Goal: Information Seeking & Learning: Learn about a topic

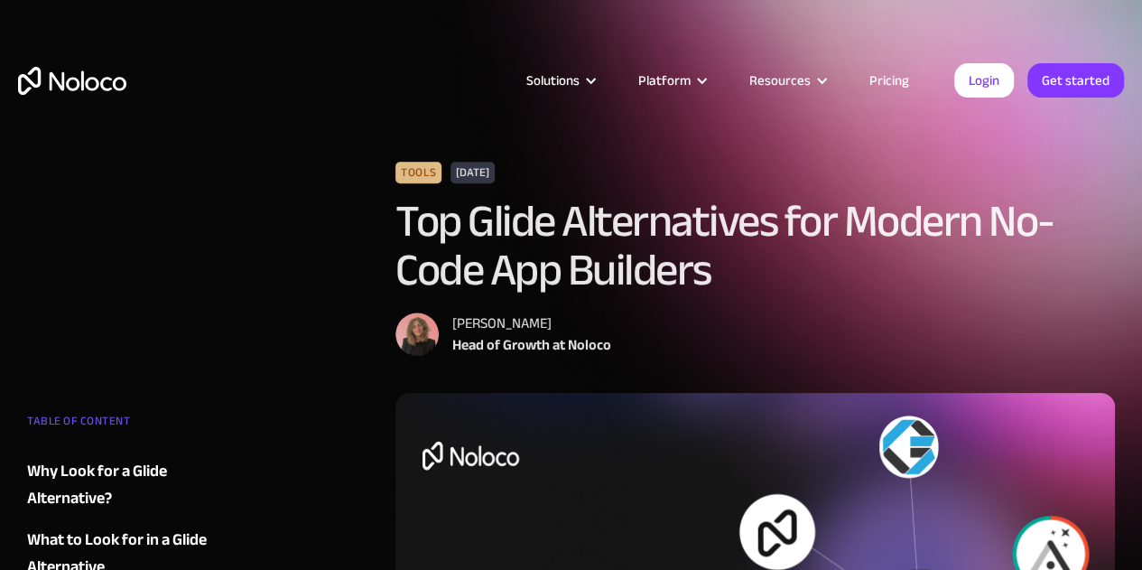
click at [100, 83] on img "home" at bounding box center [72, 81] width 108 height 28
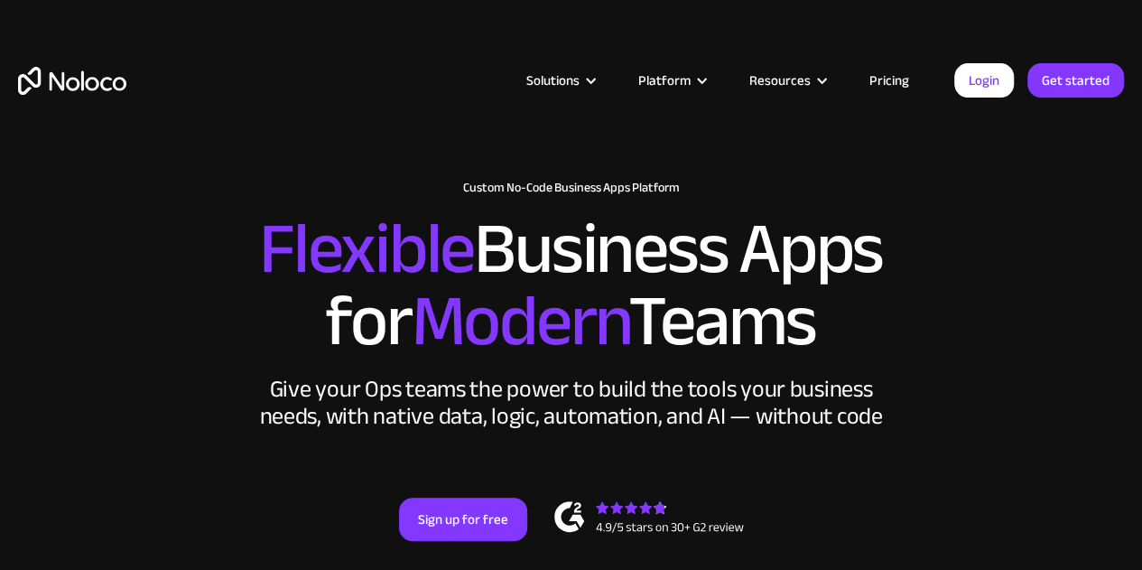
click at [889, 69] on link "Pricing" at bounding box center [889, 80] width 85 height 23
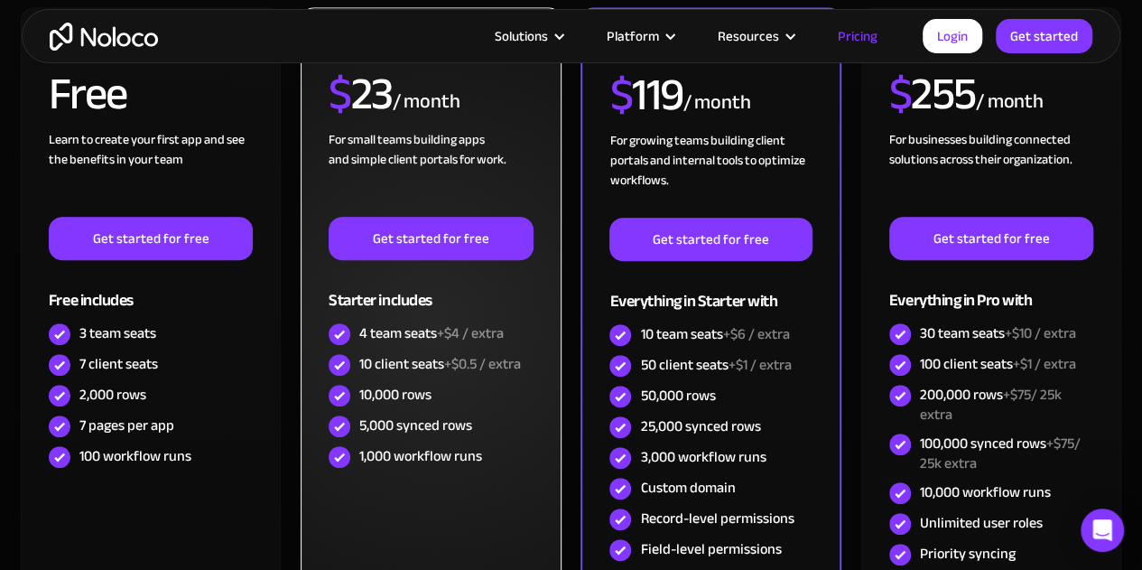
scroll to position [481, 0]
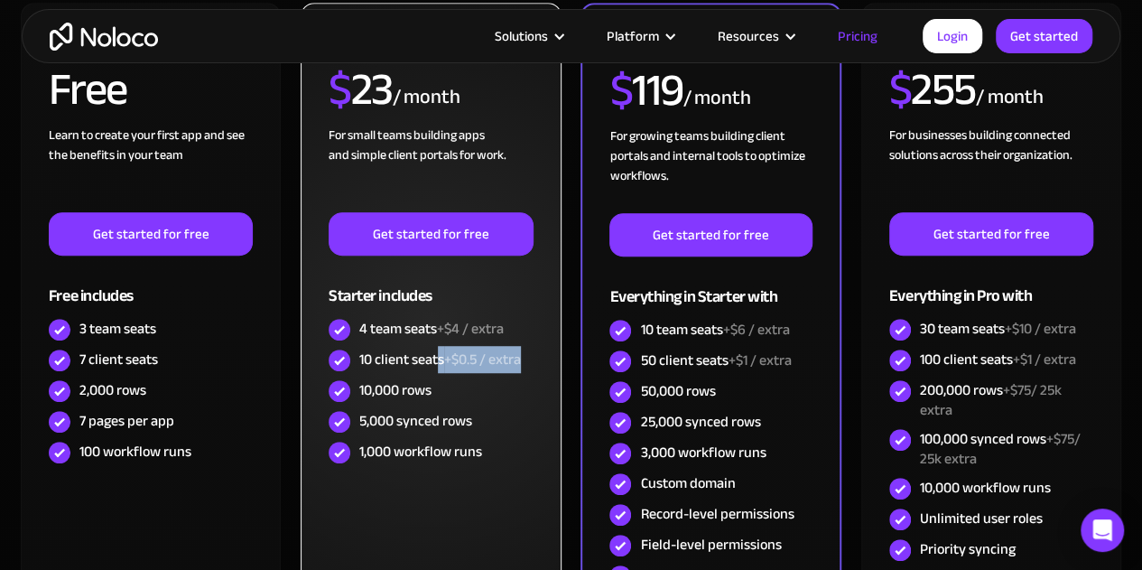
drag, startPoint x: 526, startPoint y: 362, endPoint x: 433, endPoint y: 358, distance: 93.1
click at [433, 358] on div "10 client seats +$0.5 / extra" at bounding box center [431, 360] width 204 height 31
click at [433, 358] on div "10 client seats +$0.5 / extra" at bounding box center [440, 359] width 162 height 20
drag, startPoint x: 394, startPoint y: 358, endPoint x: 480, endPoint y: 370, distance: 87.5
click at [480, 369] on div "10 client seats +$0.5 / extra" at bounding box center [440, 359] width 162 height 20
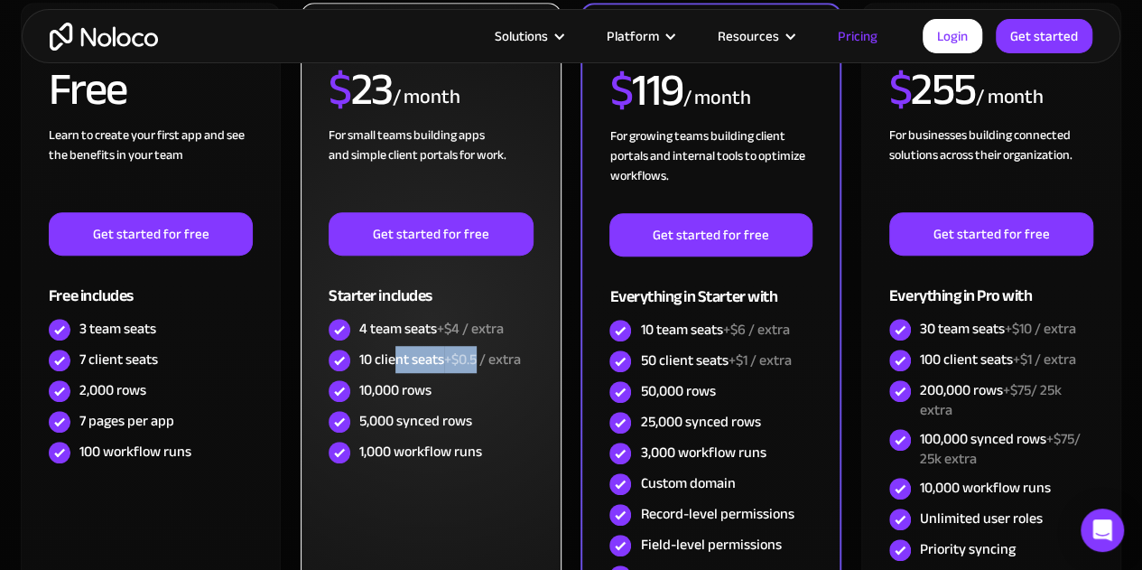
click at [480, 370] on span "+$0.5 / extra" at bounding box center [482, 359] width 77 height 27
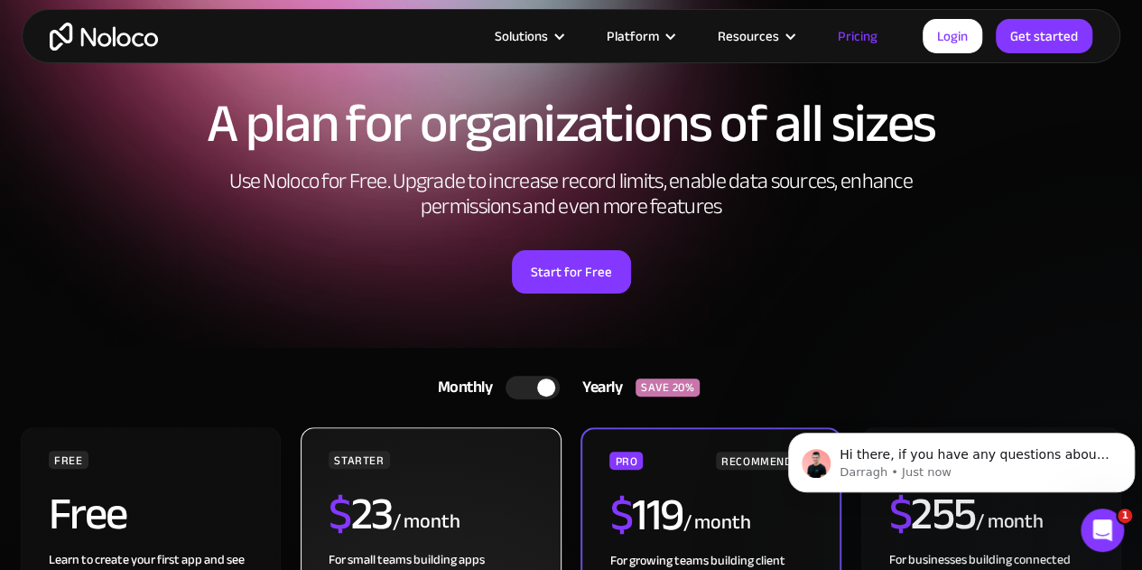
scroll to position [0, 0]
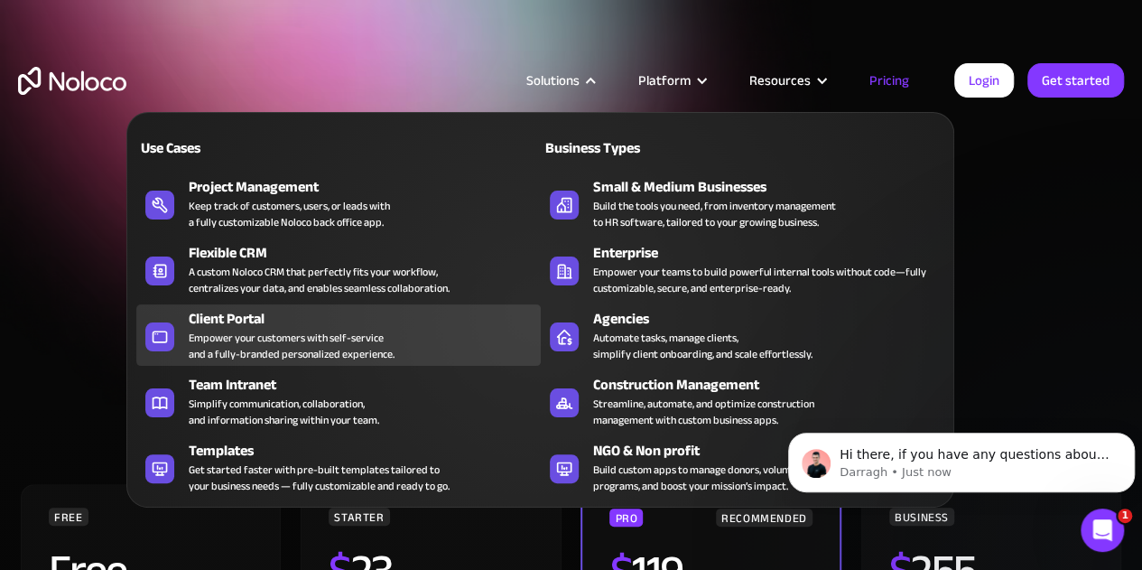
click at [343, 330] on div "Empower your customers with self-service and a fully-branded personalized exper…" at bounding box center [292, 346] width 206 height 33
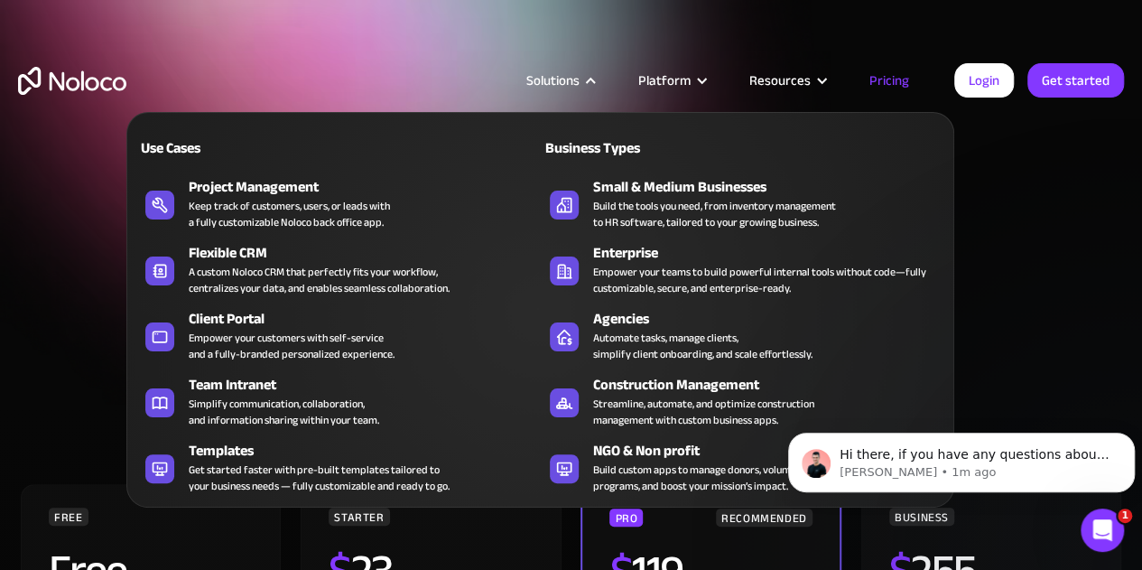
click at [468, 9] on div "Solutions Use Cases Business Types Project Management Keep track of customers, …" at bounding box center [571, 85] width 1142 height 170
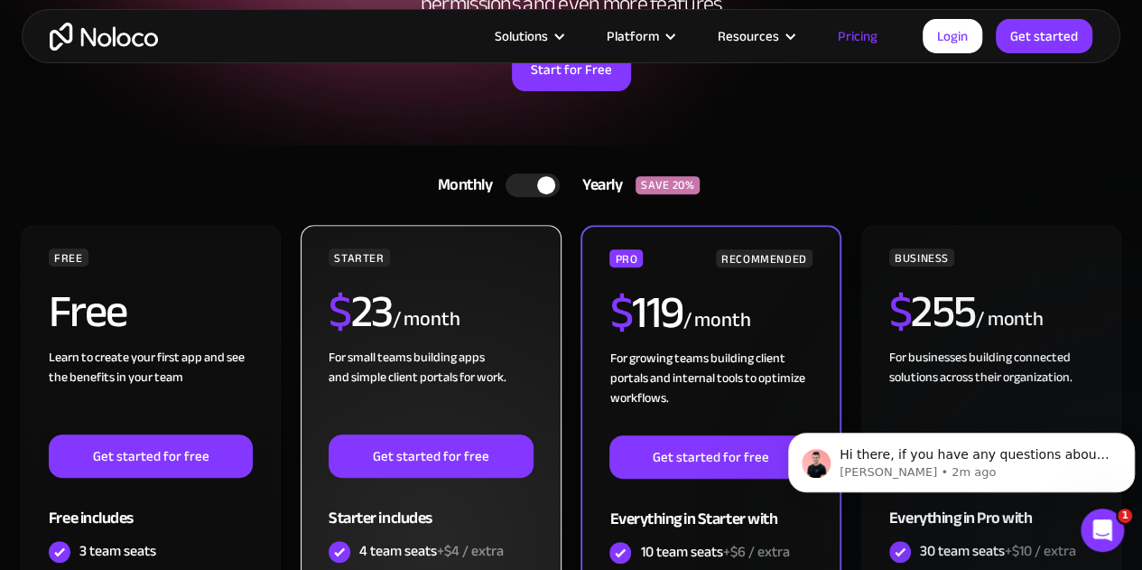
scroll to position [257, 0]
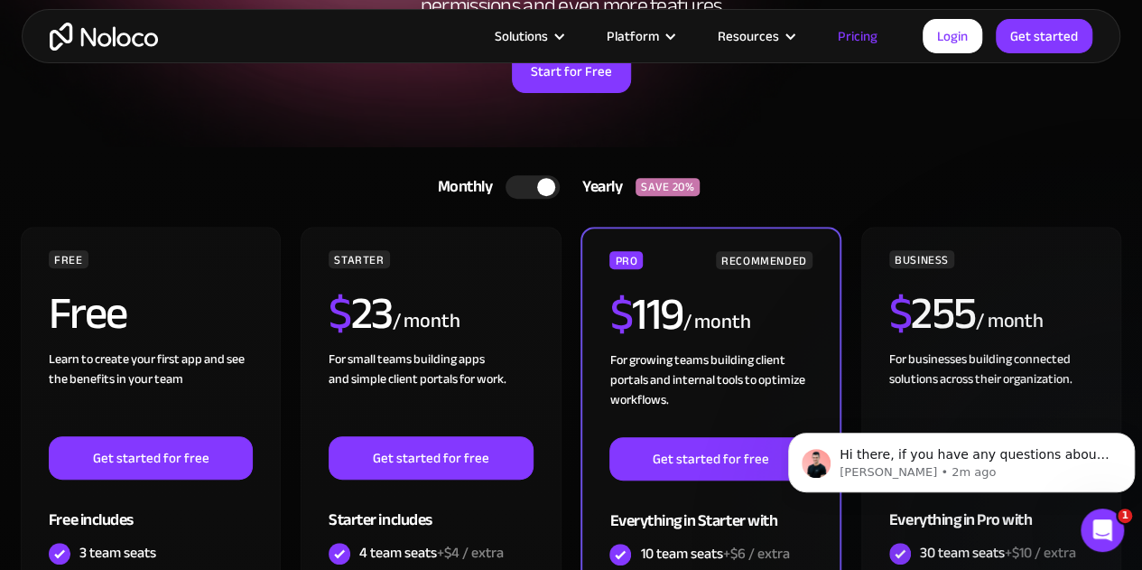
click at [516, 178] on div at bounding box center [533, 186] width 54 height 23
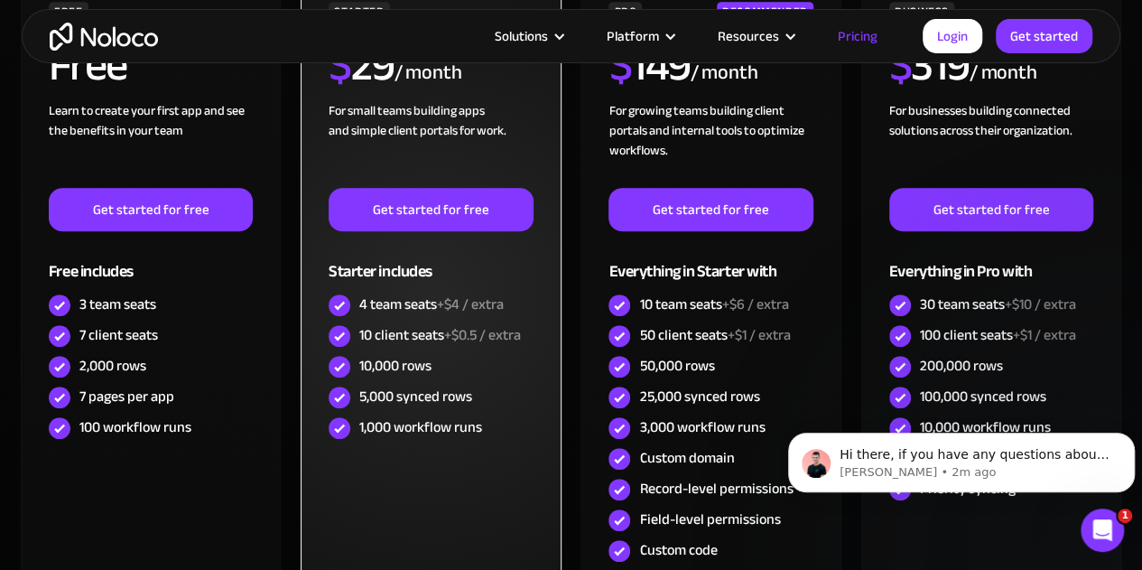
scroll to position [506, 0]
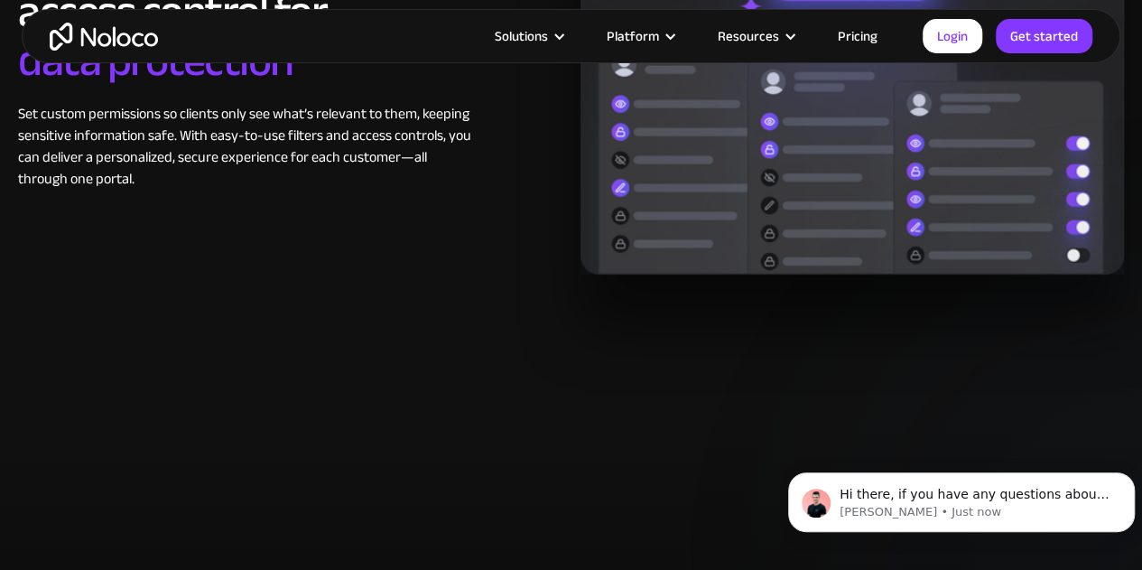
scroll to position [3006, 0]
